Goal: Information Seeking & Learning: Learn about a topic

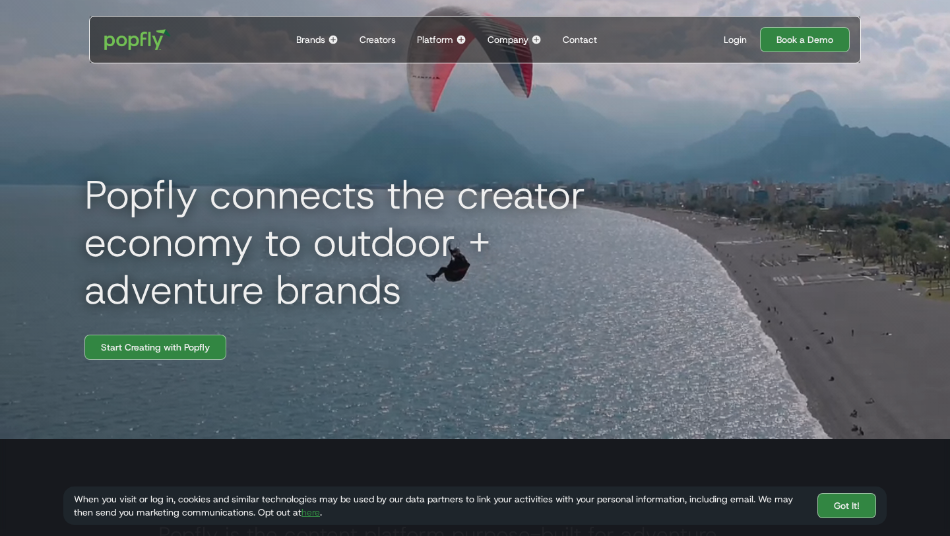
scroll to position [88, 0]
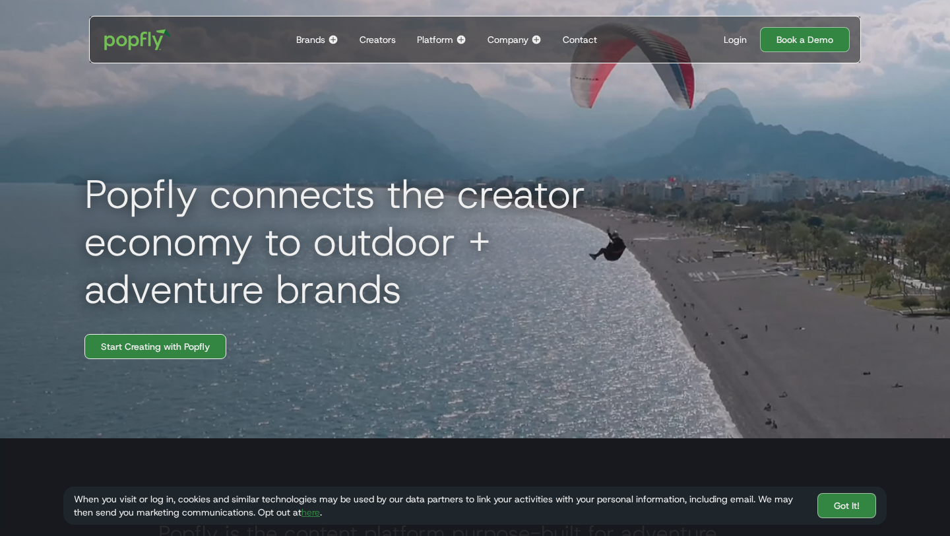
click at [204, 355] on link "Start Creating with Popfly" at bounding box center [155, 346] width 142 height 25
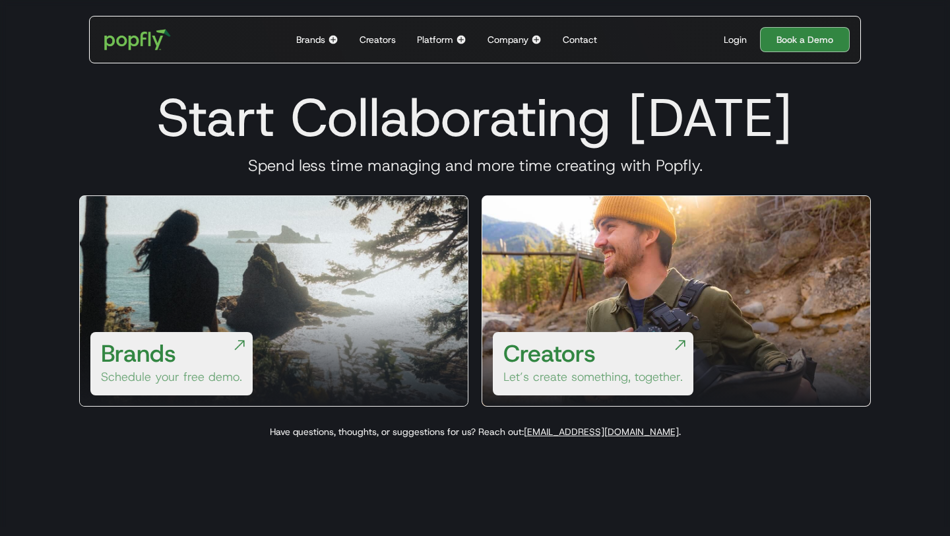
click at [557, 358] on h3 "Creators" at bounding box center [549, 353] width 92 height 32
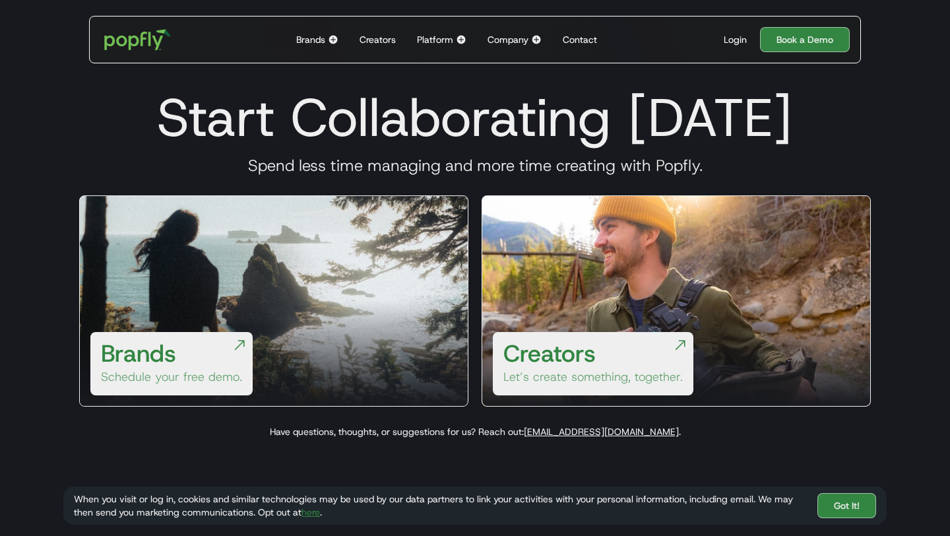
click at [441, 40] on div "Platform" at bounding box center [435, 39] width 36 height 13
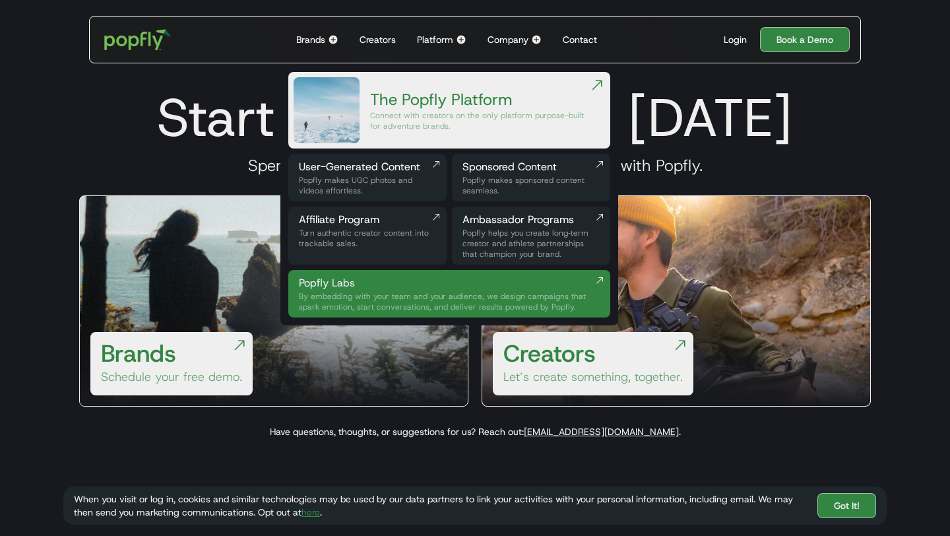
click at [421, 190] on div "Popfly makes UGC photos and videos effortless." at bounding box center [367, 185] width 137 height 21
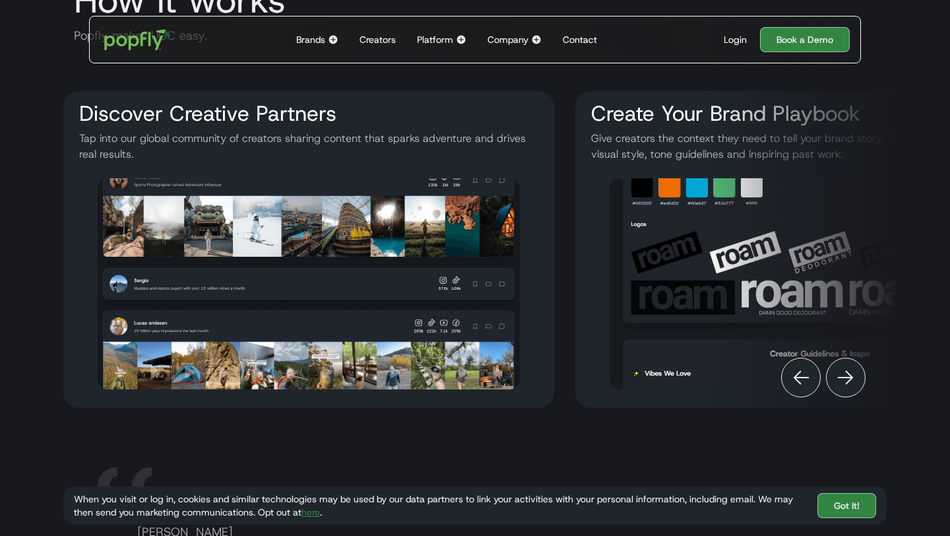
scroll to position [1615, 0]
